Goal: Transaction & Acquisition: Purchase product/service

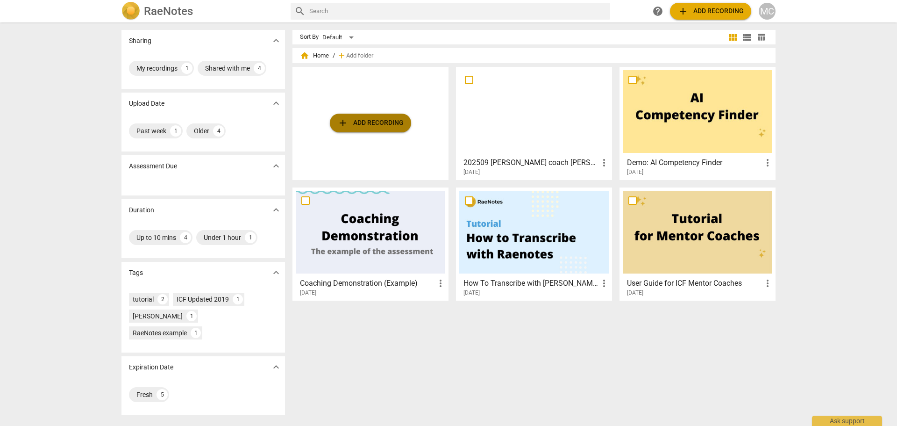
click at [384, 121] on span "add Add recording" at bounding box center [370, 122] width 66 height 11
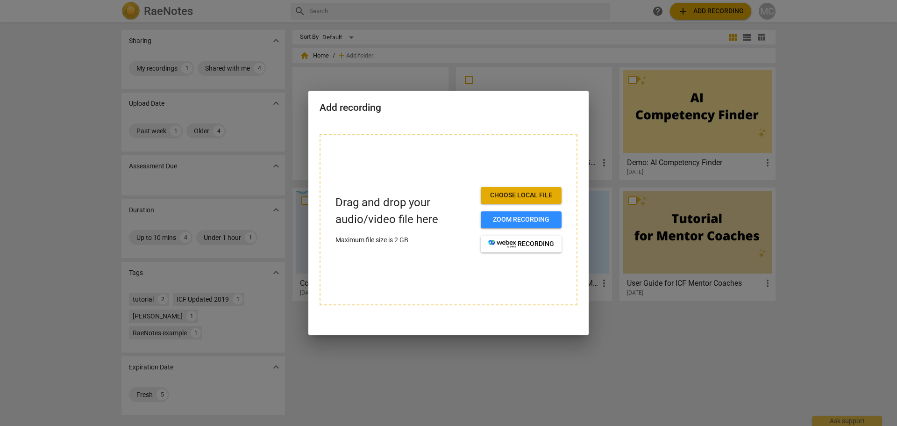
click at [538, 194] on span "Choose local file" at bounding box center [521, 195] width 66 height 9
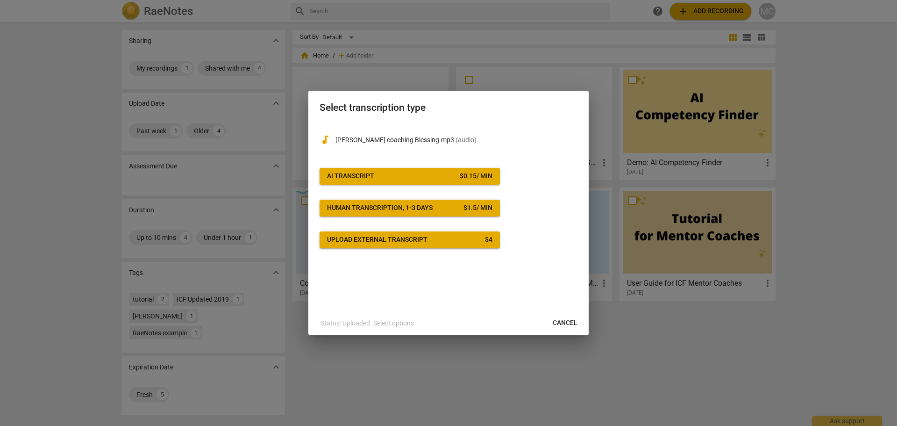
click at [359, 172] on div "AI Transcript" at bounding box center [350, 176] width 47 height 9
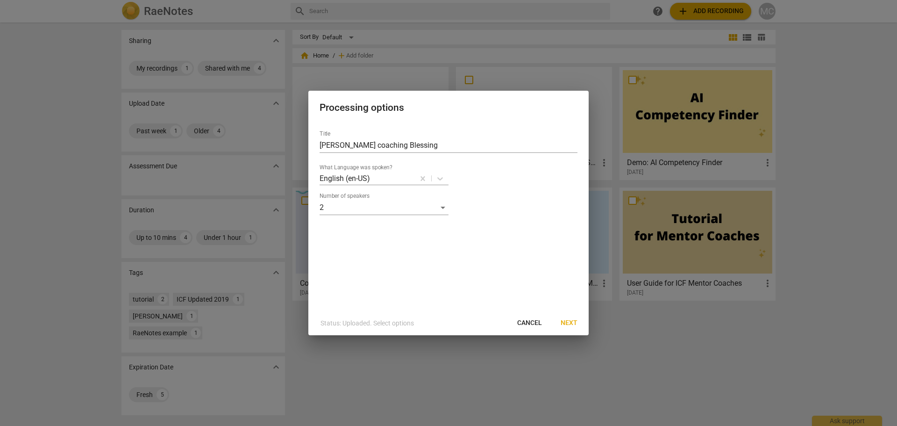
click at [568, 326] on span "Next" at bounding box center [569, 322] width 17 height 9
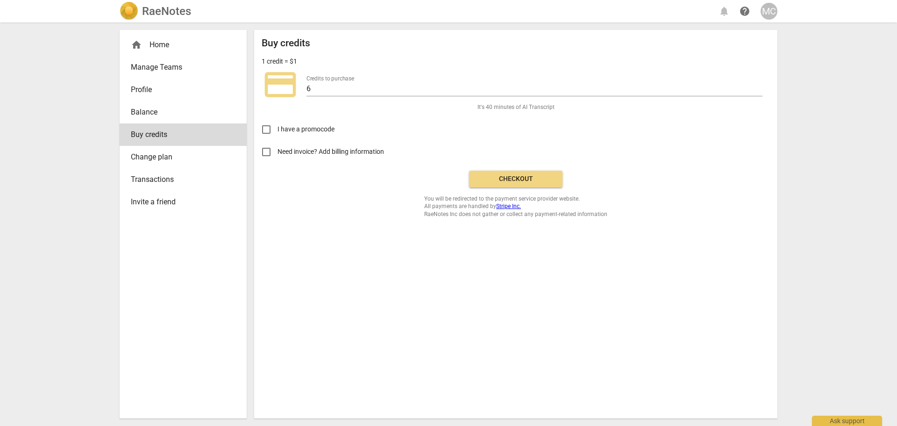
click at [337, 152] on span "Need invoice? Add billing information" at bounding box center [332, 152] width 108 height 10
click at [278, 152] on input "Need invoice? Add billing information" at bounding box center [266, 152] width 22 height 22
checkbox input "true"
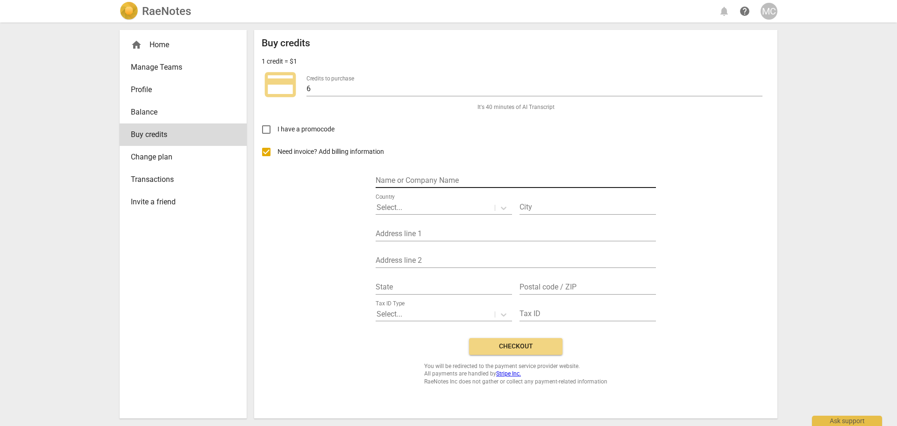
click at [431, 181] on input "text" at bounding box center [516, 181] width 280 height 14
click at [424, 179] on input "text" at bounding box center [516, 181] width 280 height 14
type input "[PERSON_NAME] Coaching"
click at [423, 206] on div at bounding box center [435, 207] width 117 height 11
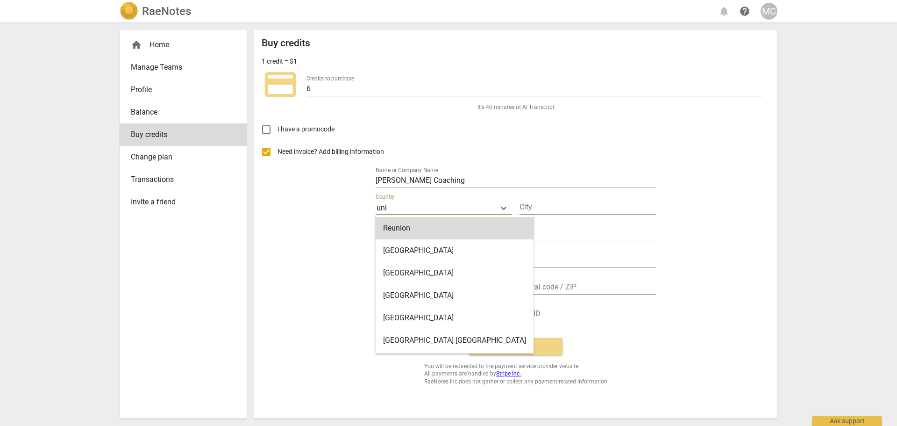
type input "[GEOGRAPHIC_DATA]"
type input "[STREET_ADDRESS]"
type input "SD"
type input "57105"
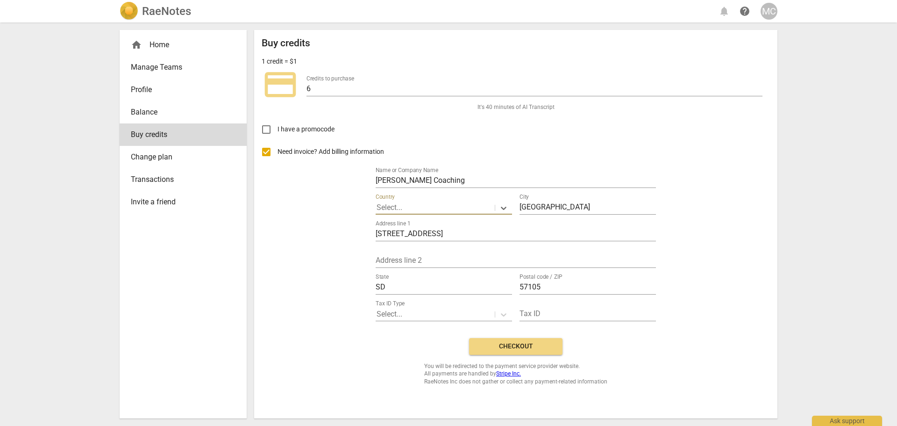
click at [445, 206] on div at bounding box center [435, 207] width 117 height 11
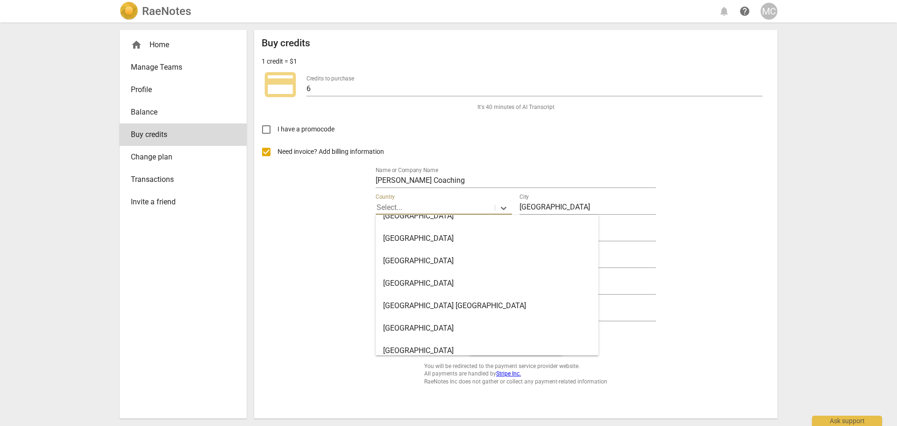
scroll to position [5239, 0]
click at [419, 301] on div "[GEOGRAPHIC_DATA]" at bounding box center [487, 306] width 223 height 22
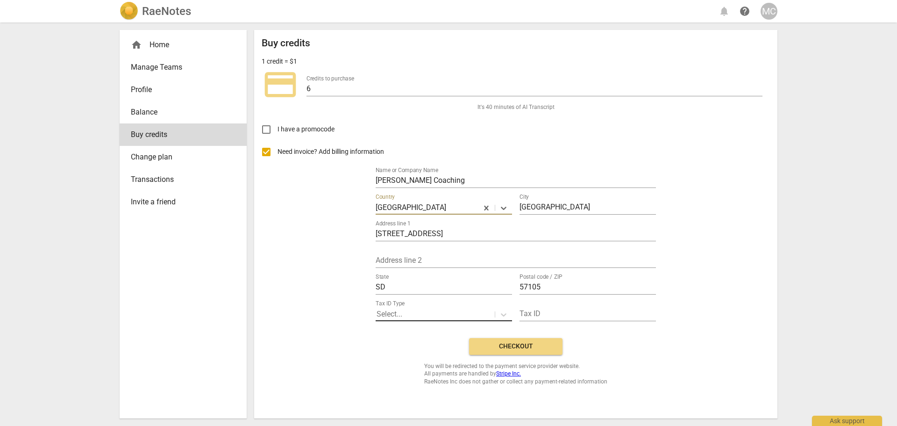
click at [443, 316] on div at bounding box center [435, 314] width 117 height 11
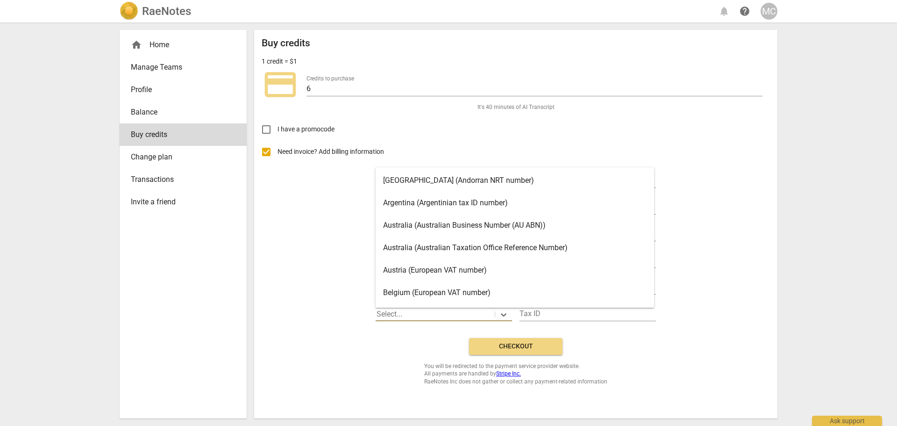
scroll to position [26, 0]
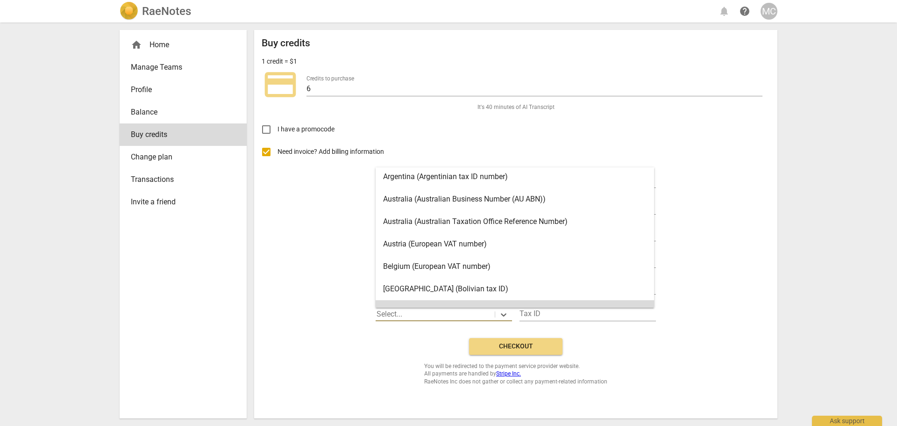
click at [727, 232] on div "Need invoice? Add billing information Name or Company Name [PERSON_NAME] Coachi…" at bounding box center [516, 236] width 509 height 190
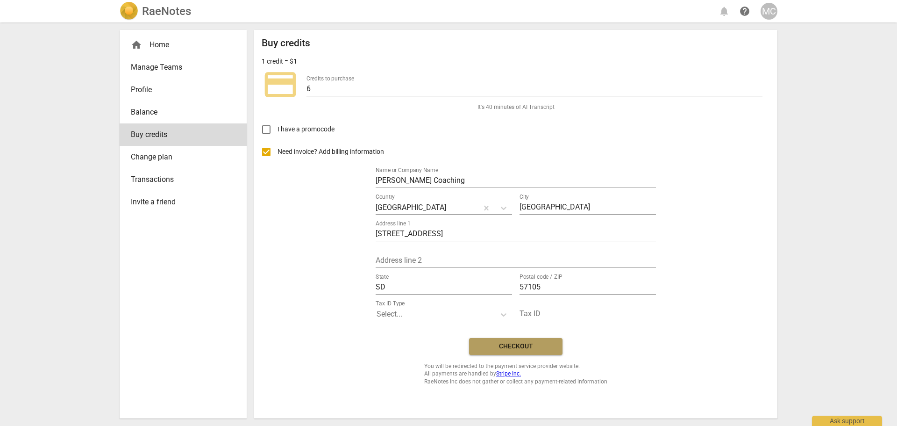
click at [498, 346] on span "Checkout" at bounding box center [516, 346] width 79 height 9
